Goal: Task Accomplishment & Management: Manage account settings

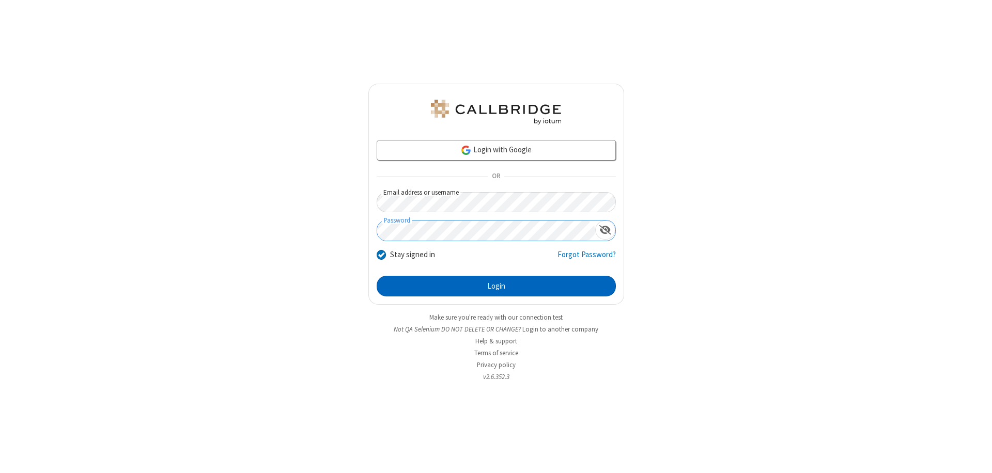
click at [496, 286] on button "Login" at bounding box center [496, 286] width 239 height 21
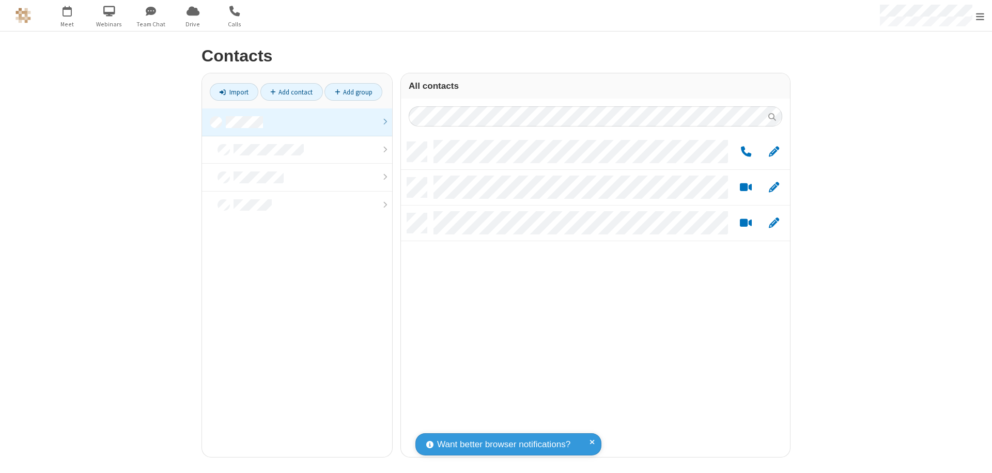
click at [297, 122] on link at bounding box center [297, 122] width 190 height 28
click at [353, 92] on link "Add group" at bounding box center [353, 92] width 58 height 18
